Goal: Transaction & Acquisition: Purchase product/service

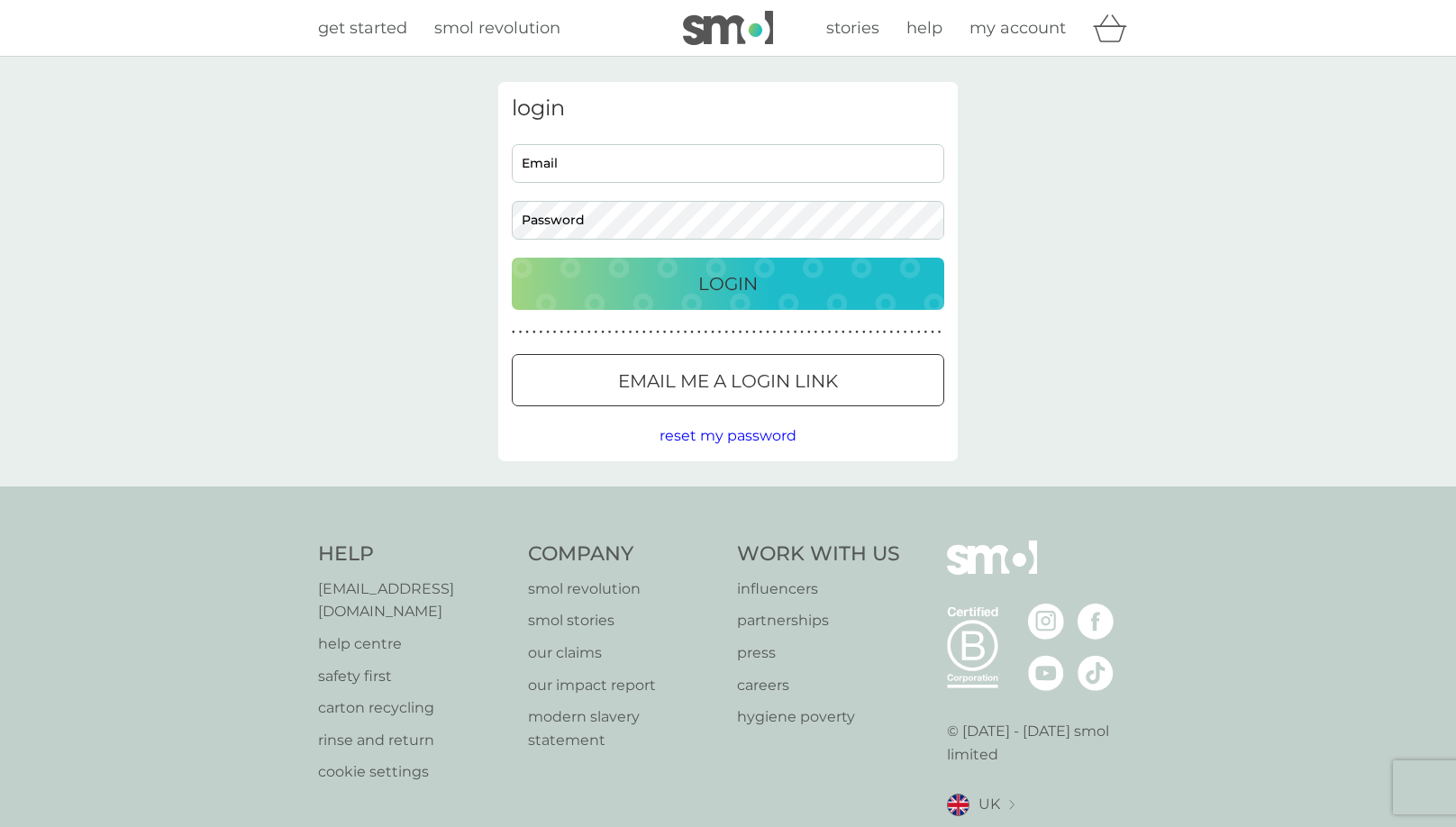
type input "kerry.godsmark@gmail.com"
click at [682, 287] on div "Login" at bounding box center [728, 284] width 397 height 29
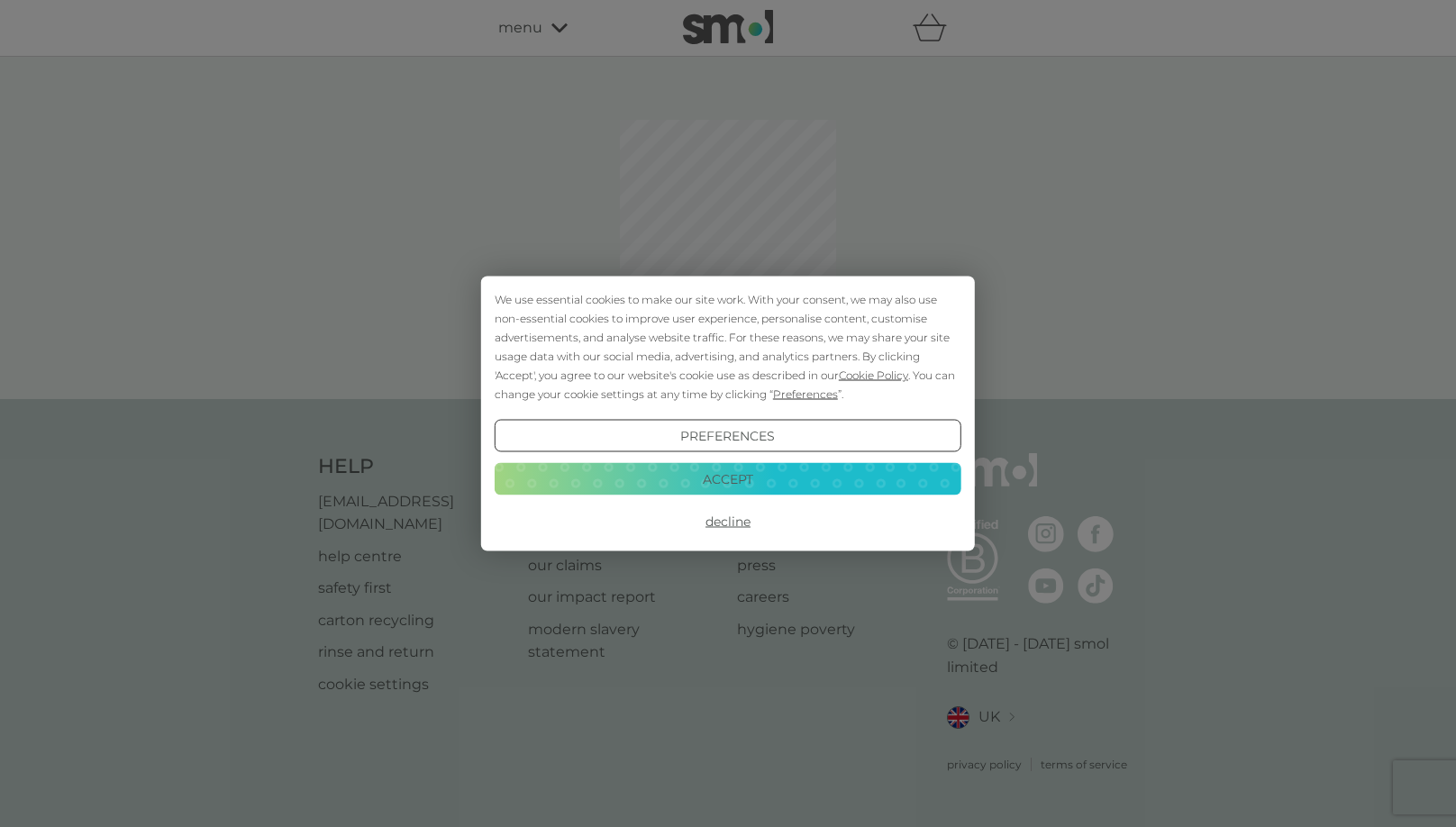
click at [716, 528] on button "Decline" at bounding box center [728, 521] width 467 height 33
select select "112"
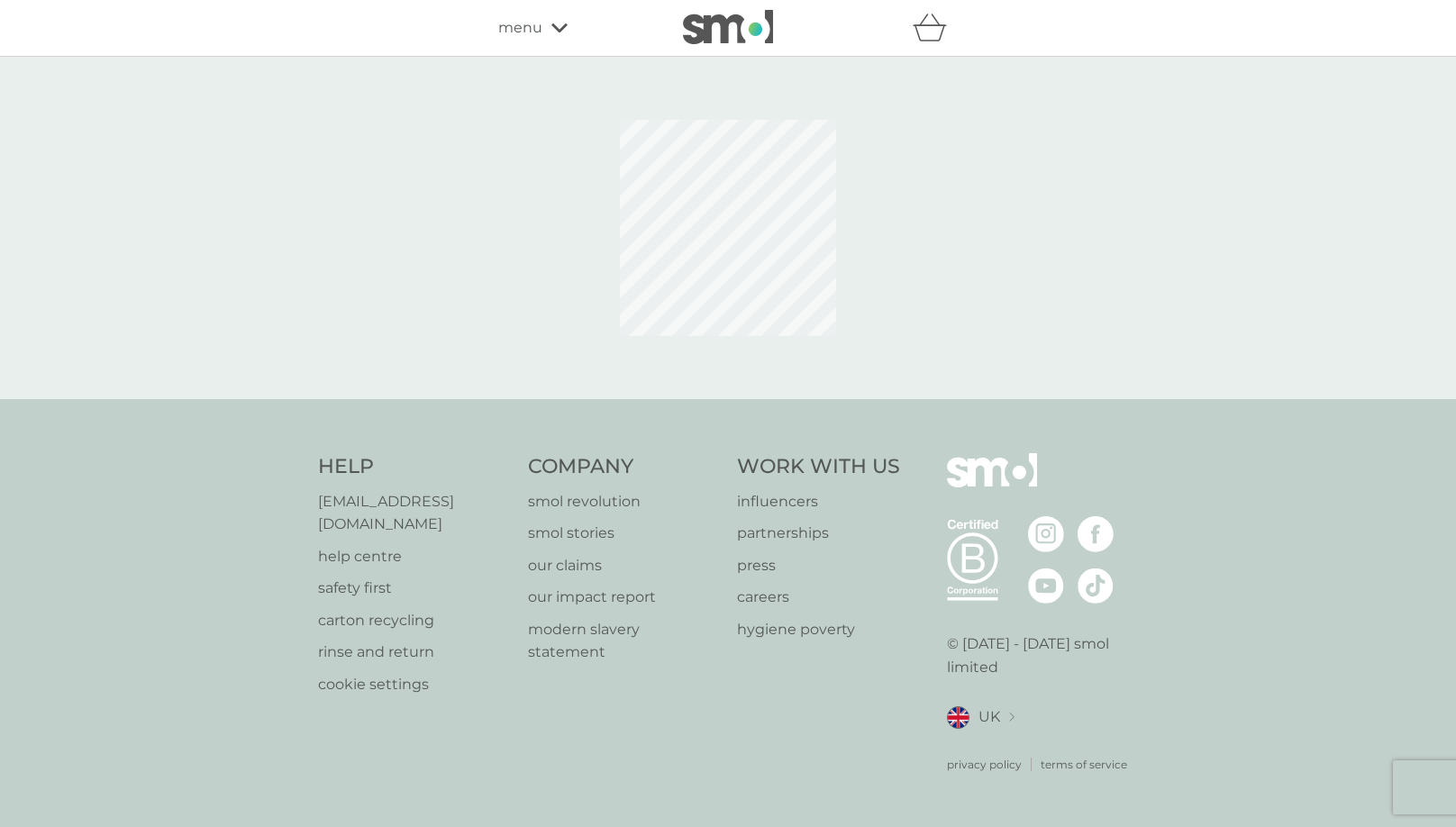
select select "112"
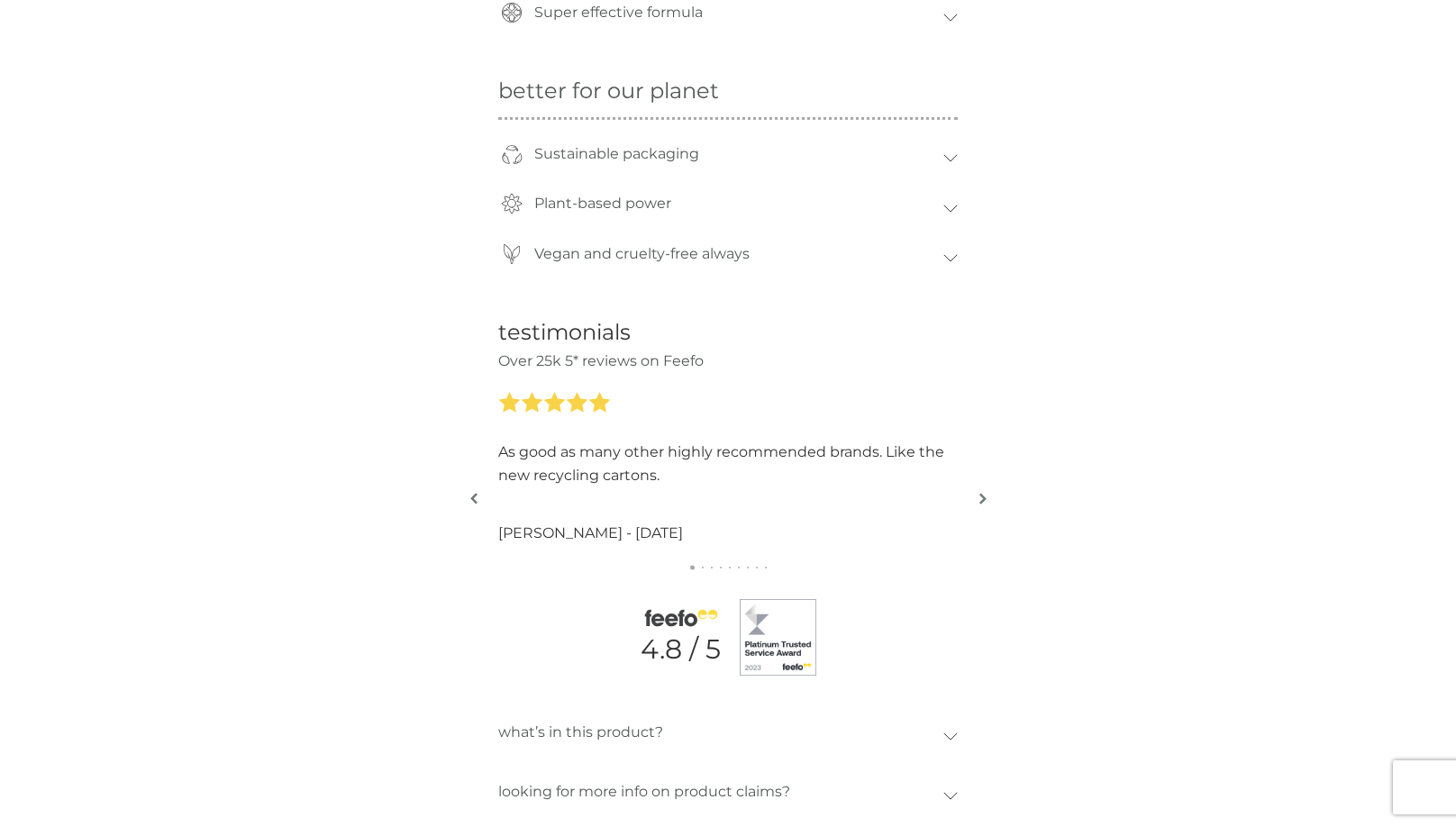
scroll to position [1506, 0]
